Goal: Task Accomplishment & Management: Manage account settings

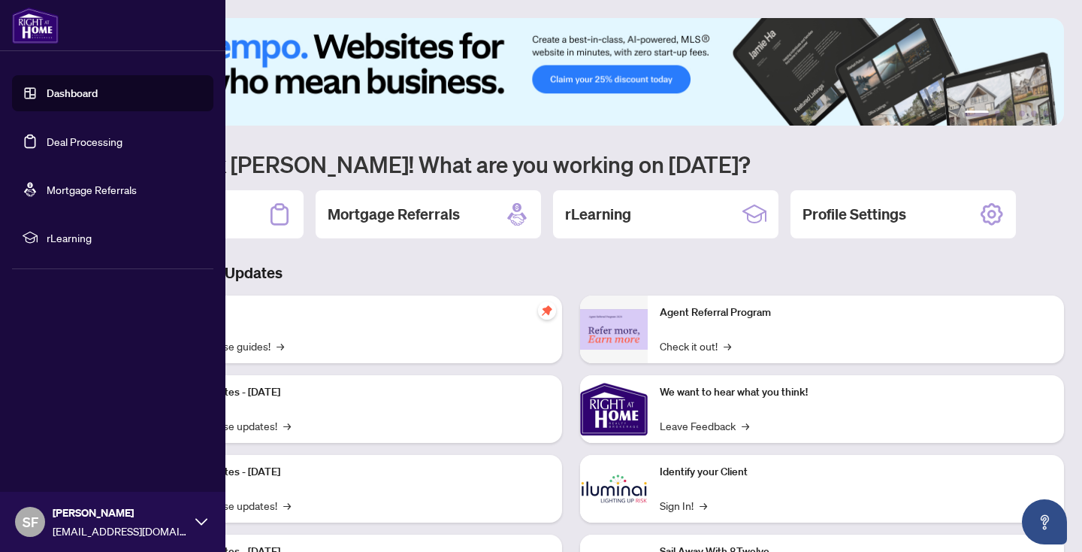
click at [98, 142] on link "Deal Processing" at bounding box center [85, 142] width 76 height 14
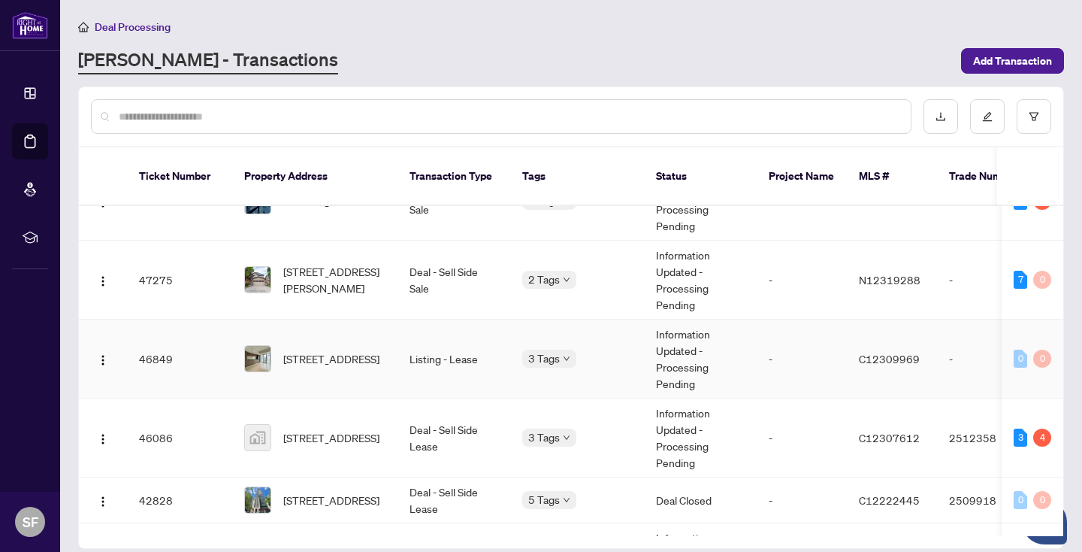
scroll to position [129, 0]
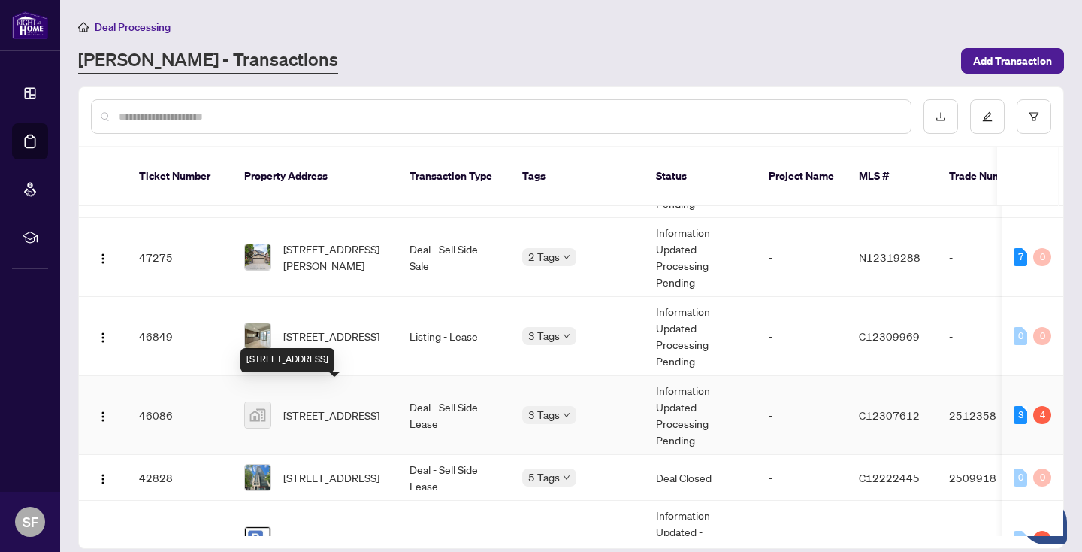
click at [322, 407] on span "[STREET_ADDRESS]" at bounding box center [331, 415] width 96 height 17
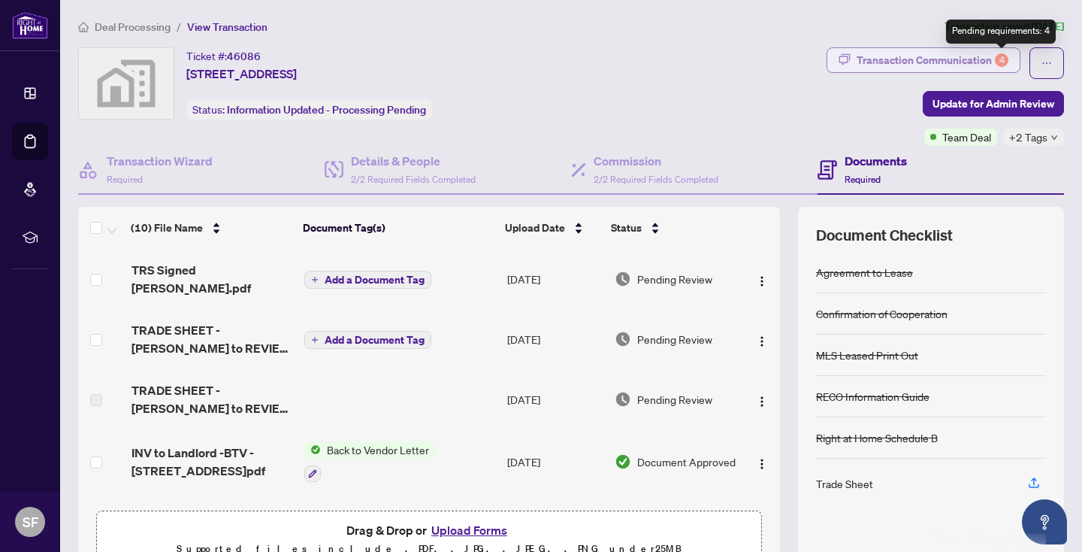
click at [1002, 59] on div "4" at bounding box center [1002, 60] width 14 height 14
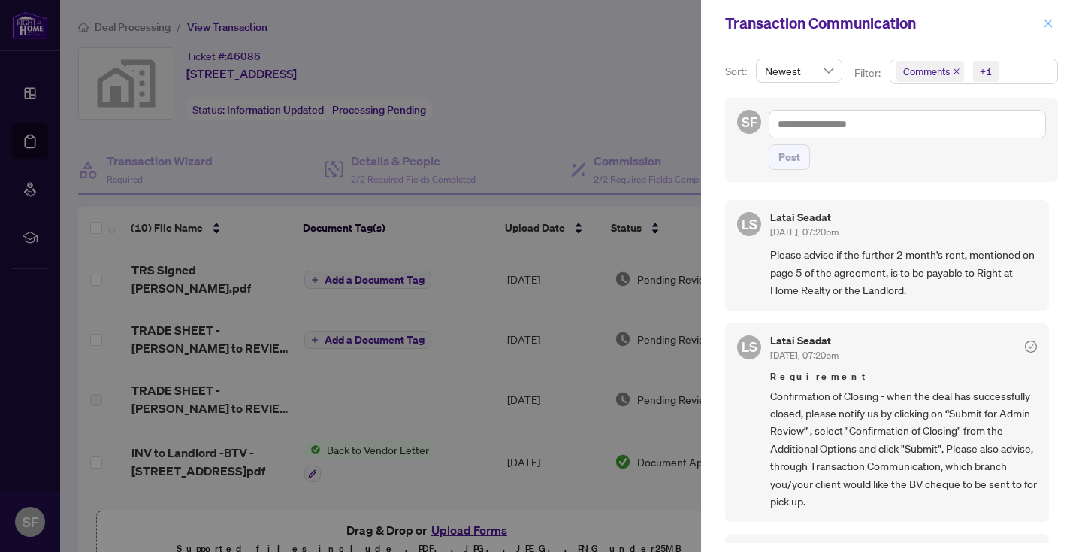
click at [1052, 17] on span "button" at bounding box center [1048, 23] width 11 height 24
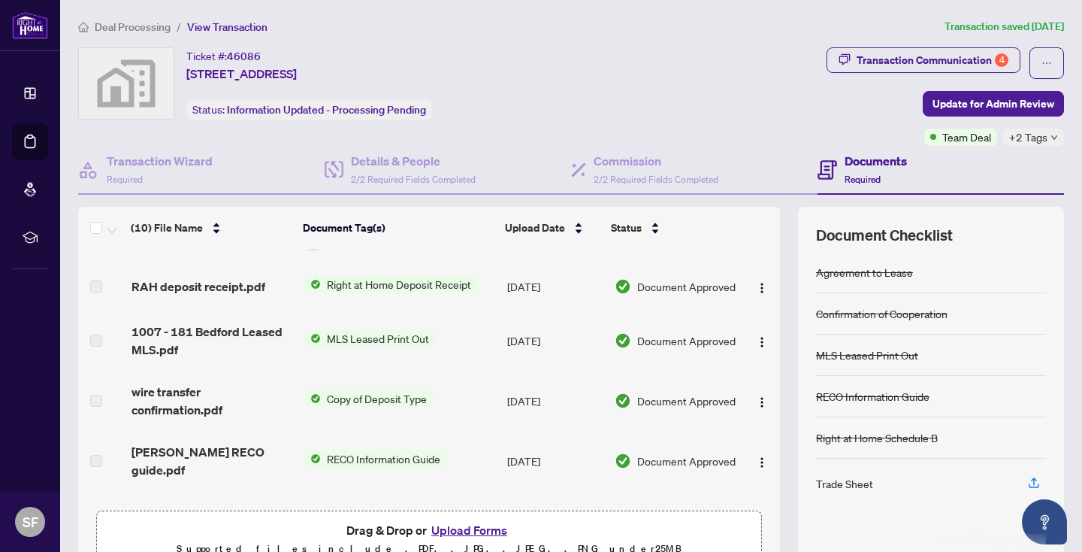
scroll to position [328, 0]
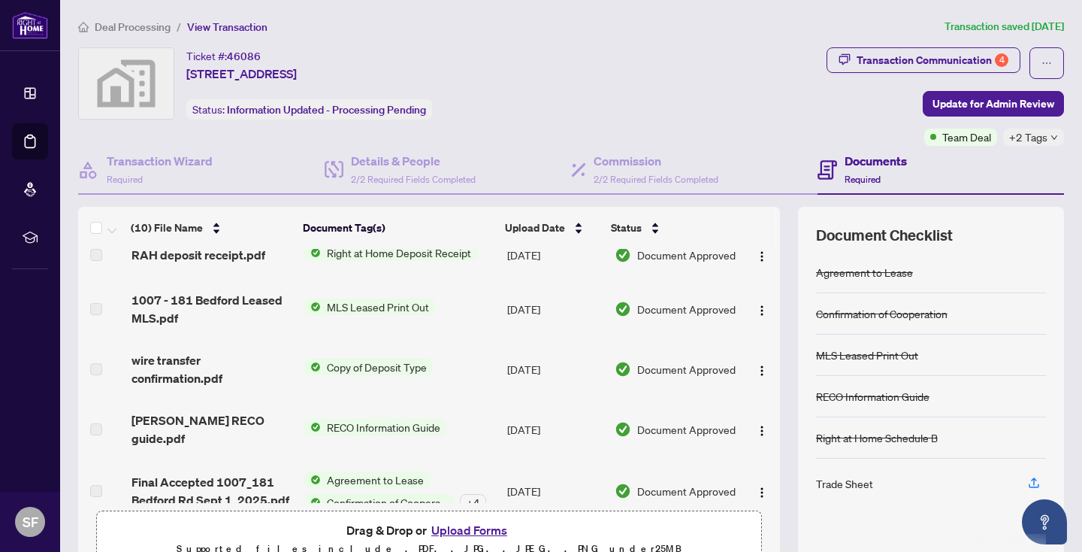
click at [374, 471] on span "Agreement to Lease" at bounding box center [375, 479] width 109 height 17
click at [452, 232] on th "Document Tag(s)" at bounding box center [398, 228] width 202 height 42
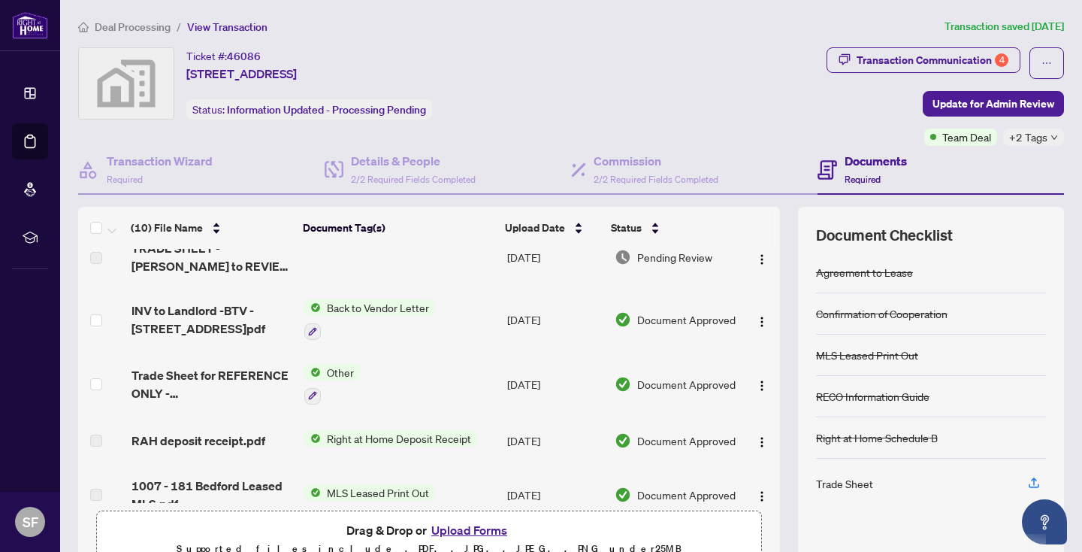
scroll to position [0, 0]
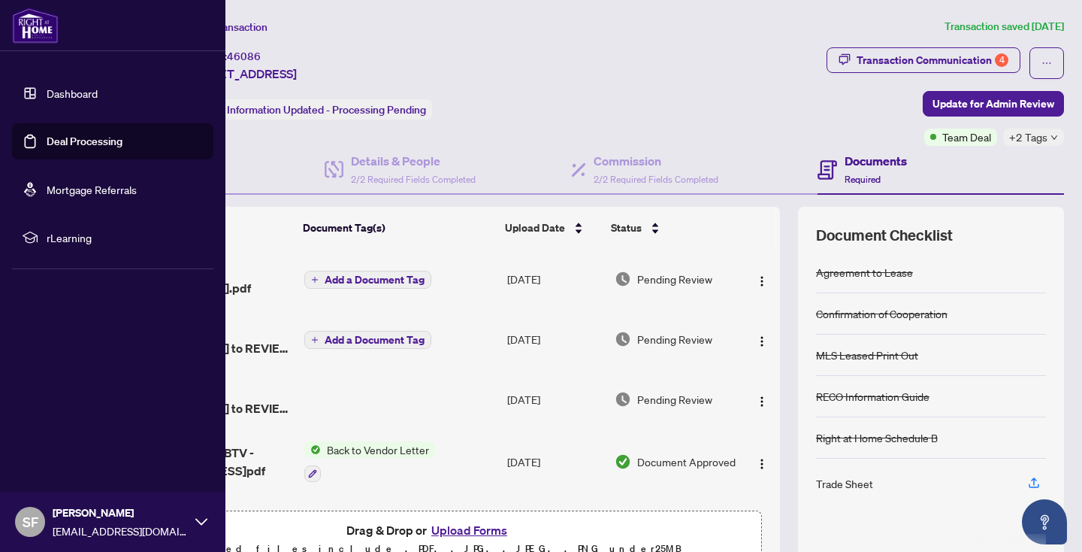
click at [122, 143] on link "Deal Processing" at bounding box center [85, 142] width 76 height 14
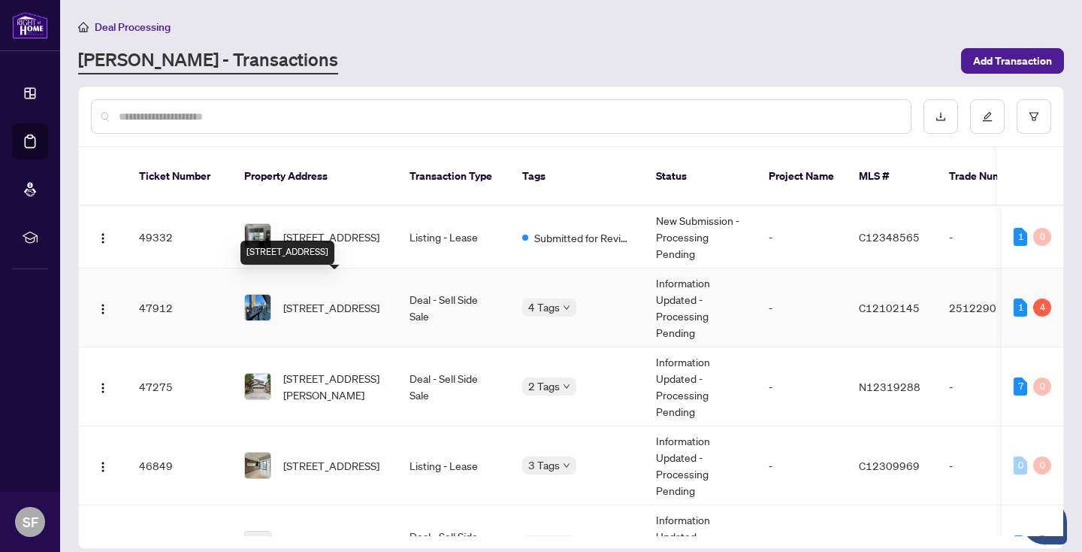
click at [322, 299] on span "[STREET_ADDRESS]" at bounding box center [331, 307] width 96 height 17
